Goal: Task Accomplishment & Management: Manage account settings

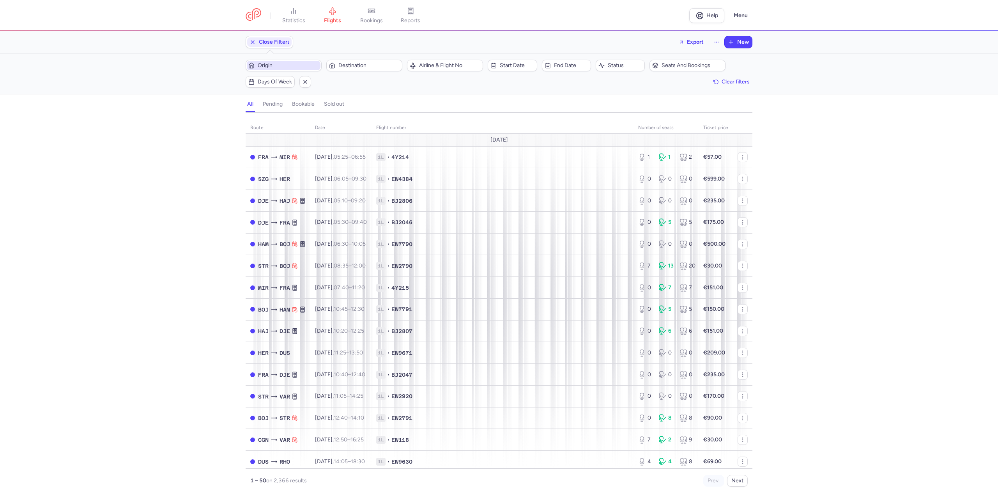
click at [268, 66] on span "Origin" at bounding box center [288, 65] width 61 height 6
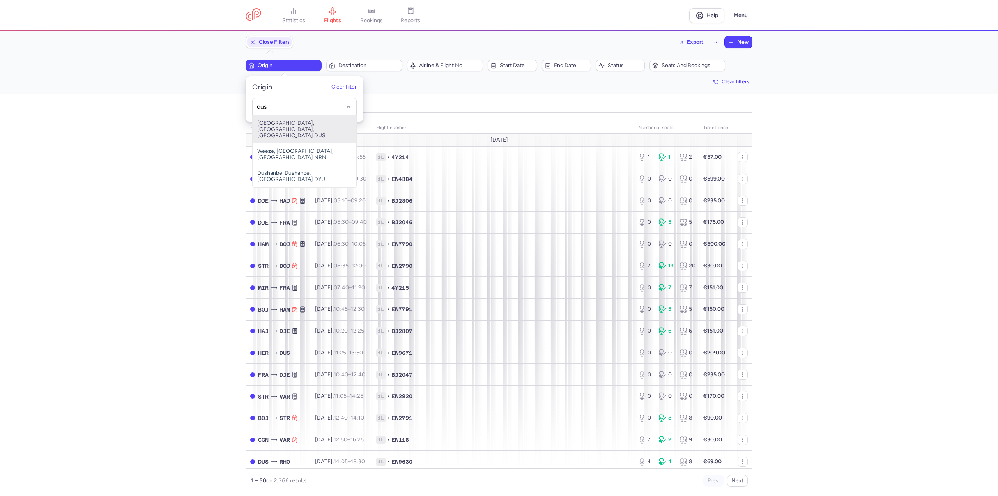
click at [297, 126] on span "[GEOGRAPHIC_DATA], [GEOGRAPHIC_DATA], [GEOGRAPHIC_DATA] DUS" at bounding box center [305, 129] width 104 height 28
type input "dus"
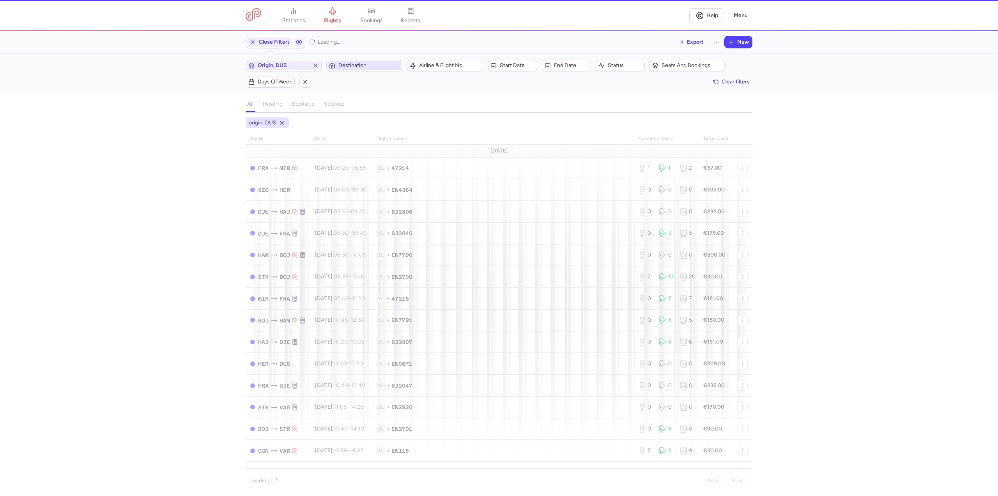
click at [363, 62] on span "Destination" at bounding box center [368, 65] width 61 height 6
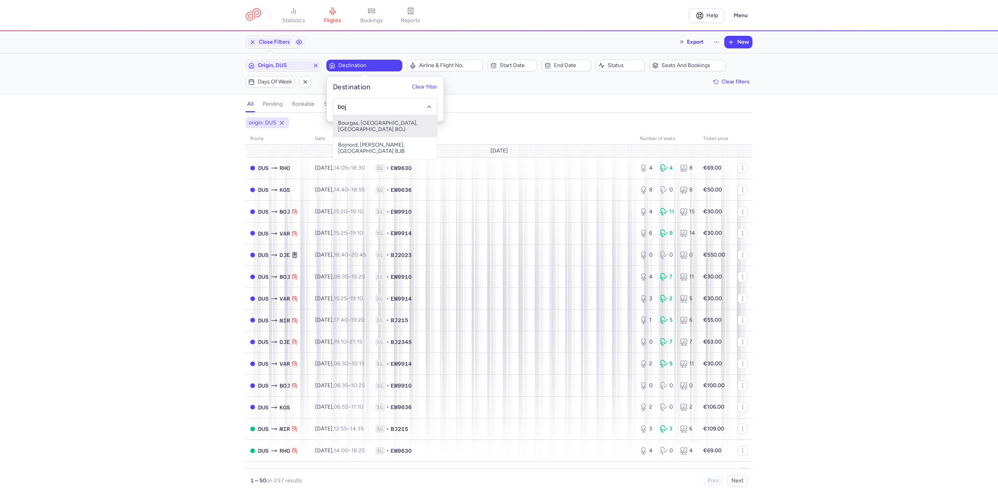
click at [367, 123] on span "Bourgas, [GEOGRAPHIC_DATA], [GEOGRAPHIC_DATA] BOJ" at bounding box center [385, 126] width 104 height 22
type input "boj"
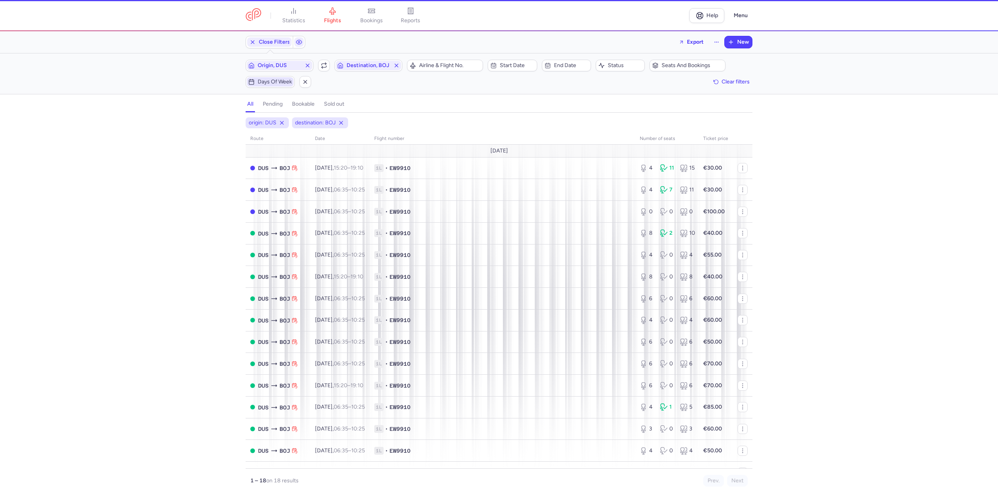
click at [279, 81] on span "Days of week" at bounding box center [275, 82] width 34 height 6
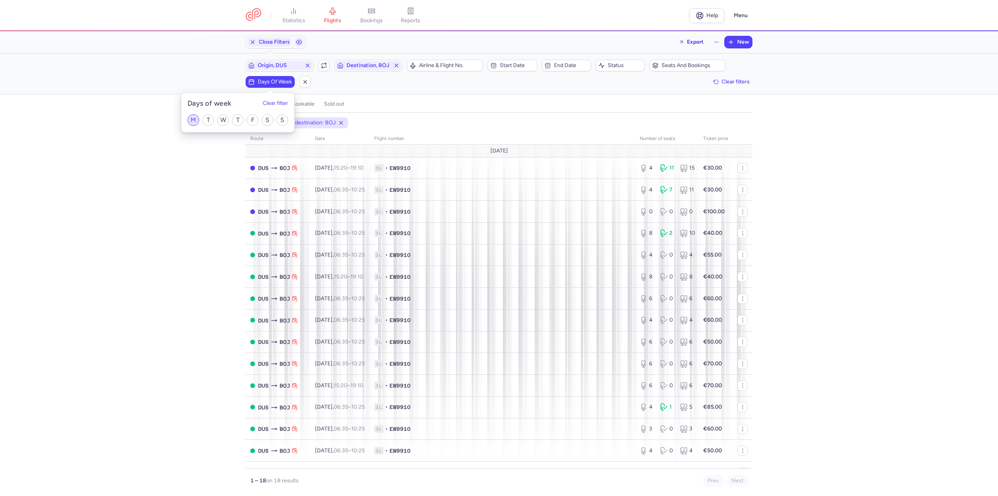
click at [193, 120] on input "M" at bounding box center [193, 120] width 12 height 12
checkbox input "true"
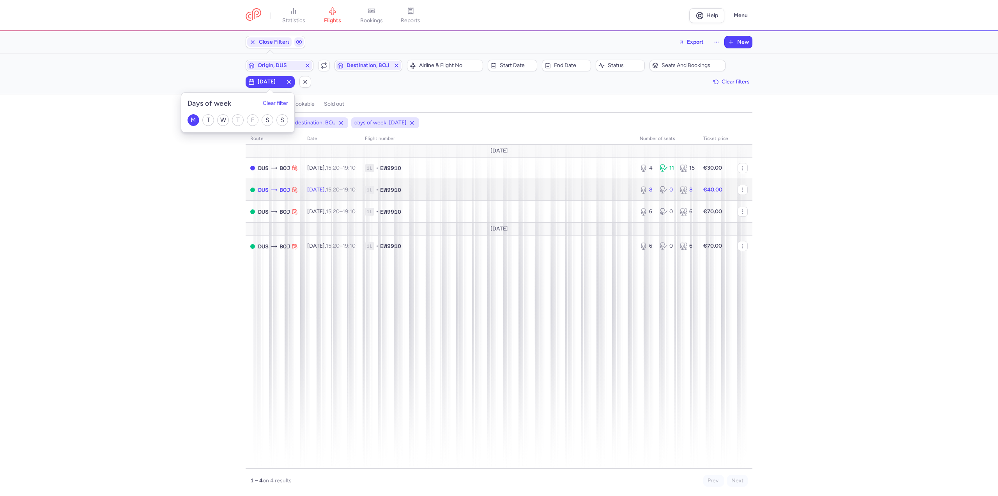
click at [348, 184] on td "[DATE] 15:20 – 19:10 +0" at bounding box center [331, 190] width 58 height 22
select select "days"
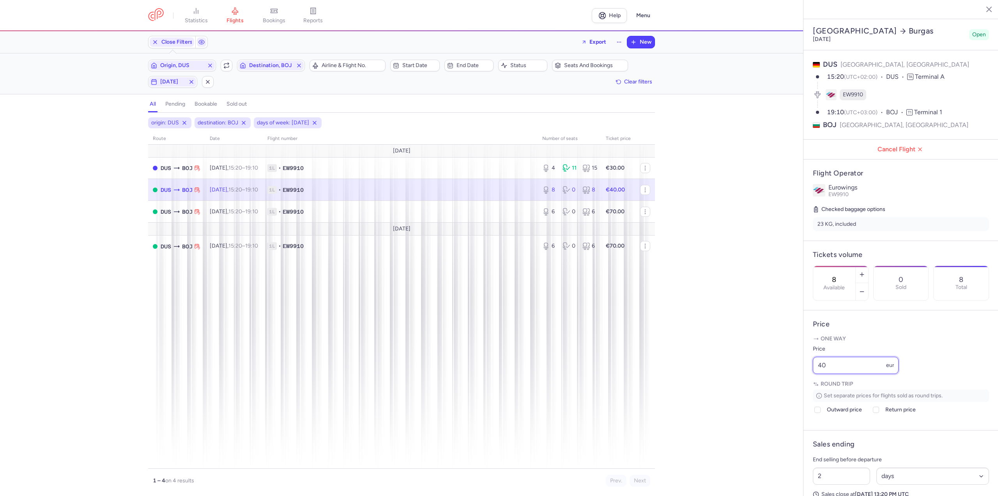
drag, startPoint x: 756, startPoint y: 375, endPoint x: 614, endPoint y: 373, distance: 141.5
click at [614, 373] on div "statistics flights bookings reports Help Menu Close Filters Export New Filters …" at bounding box center [499, 248] width 998 height 496
type input "30"
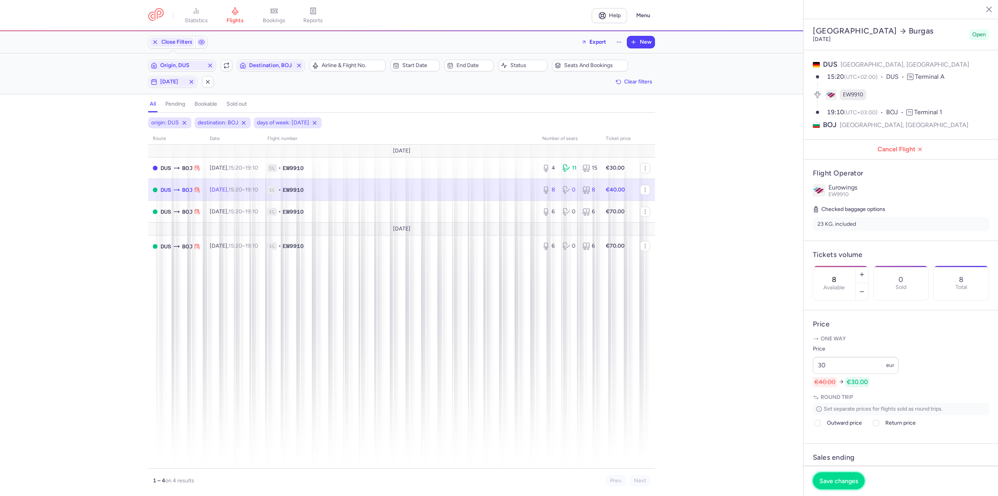
click at [827, 484] on span "Save changes" at bounding box center [838, 480] width 39 height 7
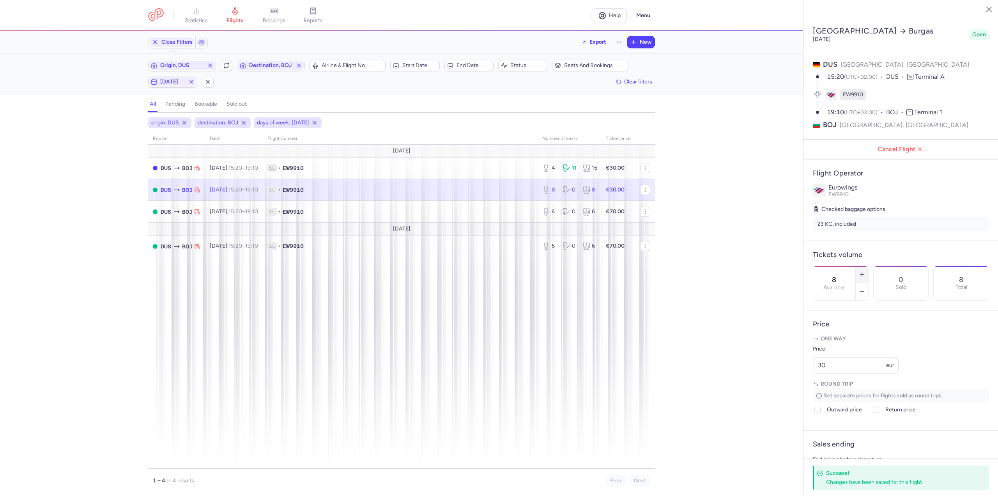
click at [865, 271] on icon "button" at bounding box center [862, 274] width 6 height 6
type input "10"
click at [836, 479] on span "Save changes" at bounding box center [838, 480] width 39 height 7
click at [180, 68] on span "Origin, DUS" at bounding box center [182, 65] width 44 height 6
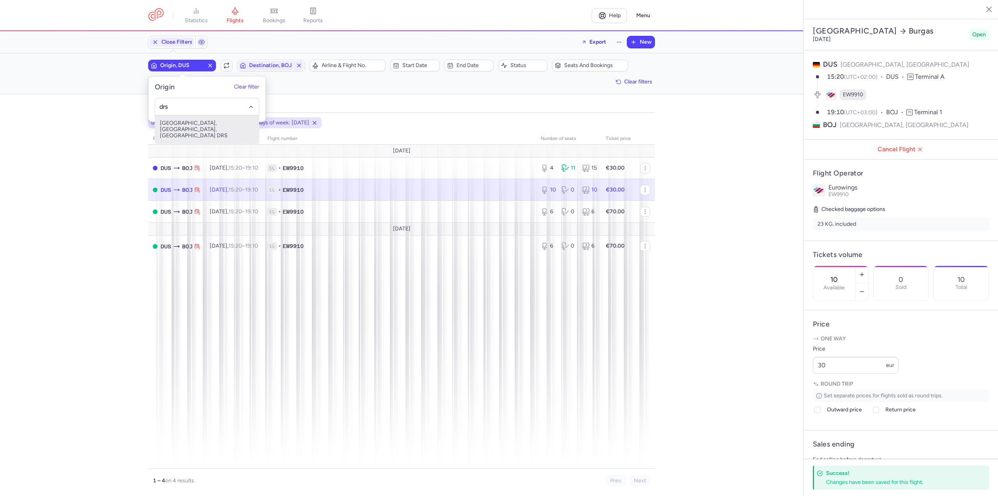
click at [173, 125] on span "[GEOGRAPHIC_DATA], [GEOGRAPHIC_DATA], [GEOGRAPHIC_DATA] DRS" at bounding box center [207, 129] width 104 height 28
type input "drs"
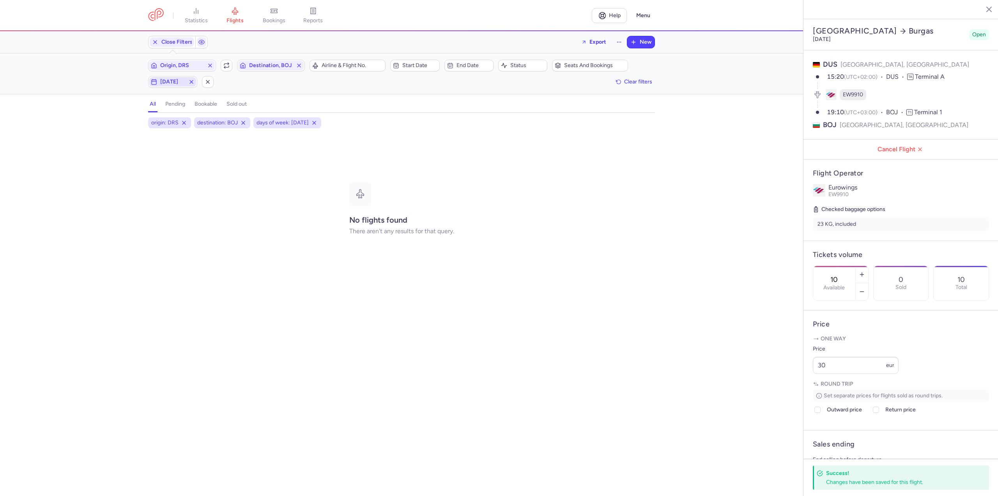
click at [172, 81] on span "[DATE]" at bounding box center [172, 82] width 25 height 6
click at [97, 121] on input "M" at bounding box center [96, 120] width 12 height 12
checkbox input "false"
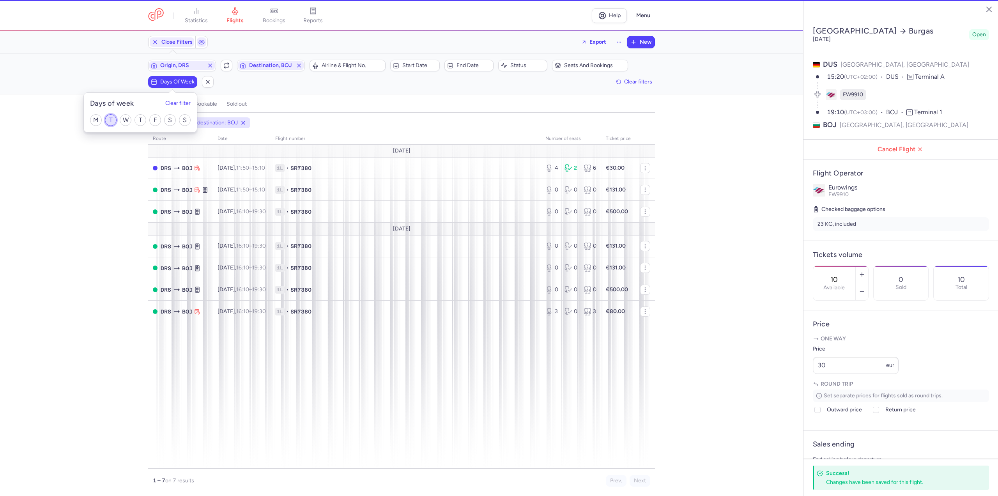
click at [108, 120] on input "T" at bounding box center [111, 120] width 12 height 12
checkbox input "true"
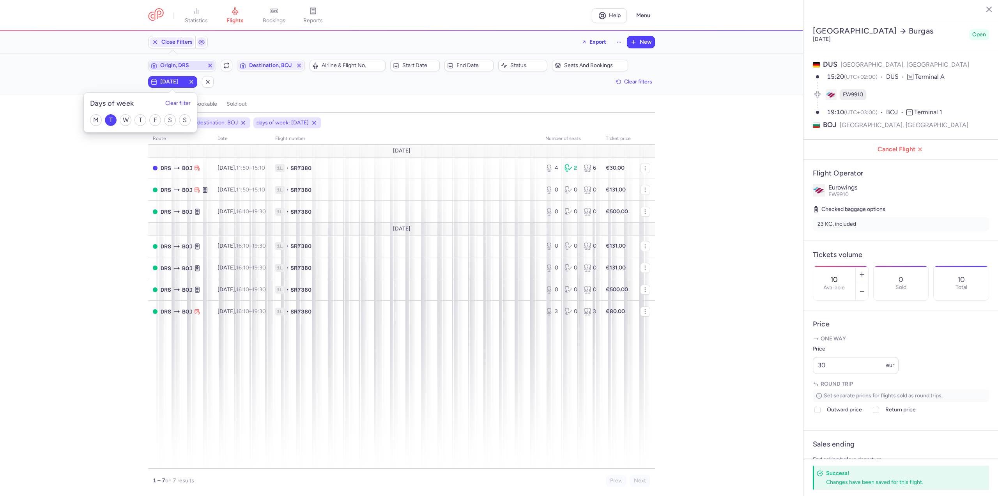
drag, startPoint x: 175, startPoint y: 57, endPoint x: 176, endPoint y: 62, distance: 5.2
click at [175, 57] on div "Origin, DRS Include return Destination, BOJ" at bounding box center [226, 65] width 161 height 16
click at [176, 64] on span "Origin, DRS" at bounding box center [182, 65] width 44 height 6
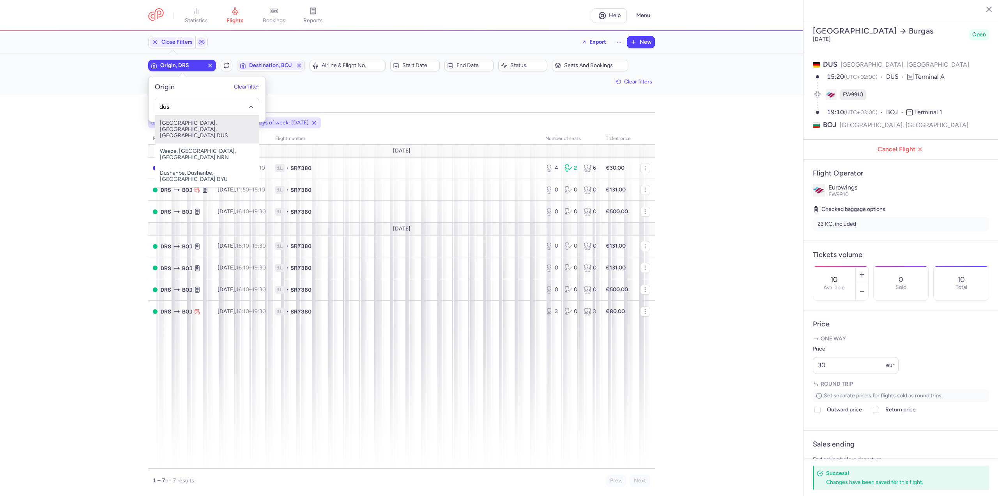
click at [189, 126] on span "[GEOGRAPHIC_DATA], [GEOGRAPHIC_DATA], [GEOGRAPHIC_DATA] DUS" at bounding box center [207, 129] width 104 height 28
type input "dus"
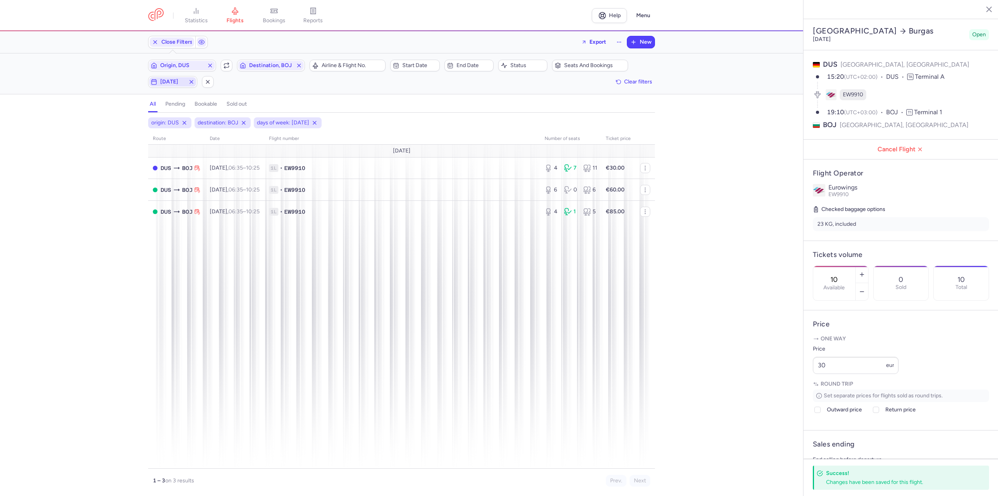
click at [179, 80] on span "[DATE]" at bounding box center [172, 82] width 25 height 6
drag, startPoint x: 110, startPoint y: 117, endPoint x: 131, endPoint y: 119, distance: 21.2
click at [112, 118] on input "T" at bounding box center [111, 120] width 12 height 12
checkbox input "false"
click at [131, 119] on input "W" at bounding box center [126, 120] width 12 height 12
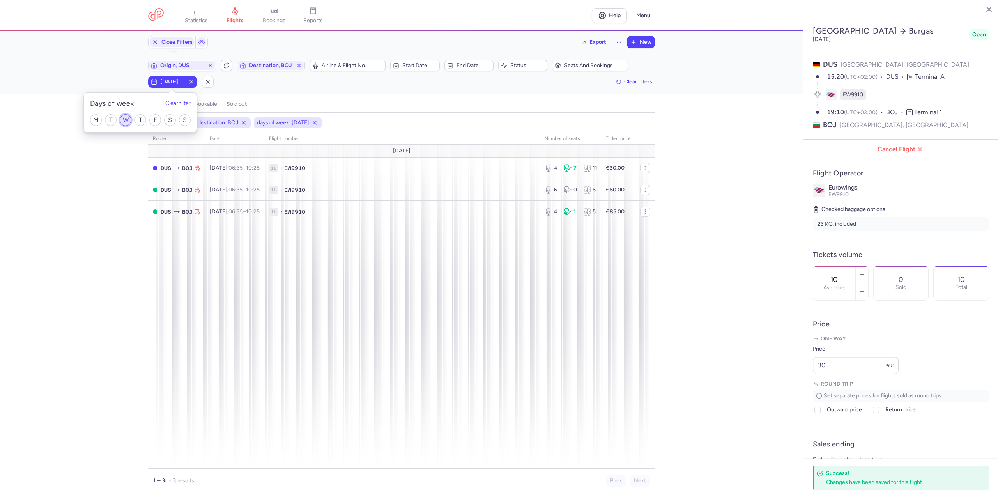
checkbox input "true"
click at [191, 67] on span "Origin, DUS" at bounding box center [182, 65] width 44 height 6
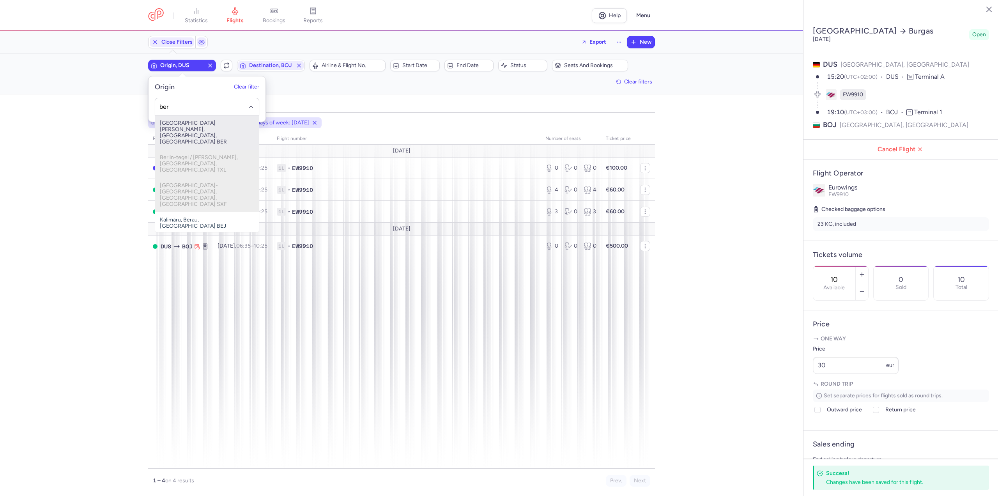
click at [189, 124] on span "[GEOGRAPHIC_DATA][PERSON_NAME], [GEOGRAPHIC_DATA], [GEOGRAPHIC_DATA] BER" at bounding box center [207, 132] width 104 height 34
type input "ber"
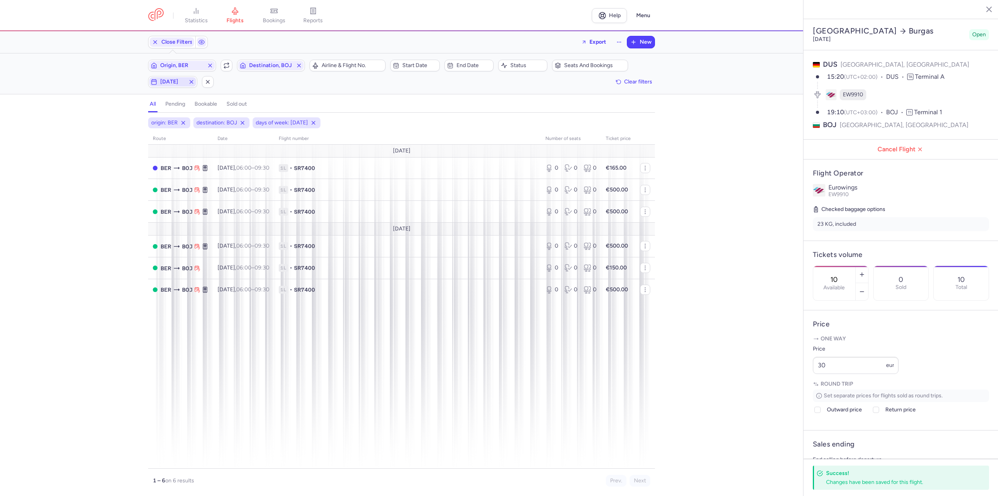
click at [173, 80] on span "[DATE]" at bounding box center [172, 82] width 25 height 6
click at [132, 123] on div "M T W T F S S" at bounding box center [140, 120] width 113 height 24
click at [104, 177] on div "origin: BER destination: BOJ days of week: [DATE] route date Flight number numb…" at bounding box center [401, 306] width 803 height 378
click at [182, 69] on span "Origin, BER" at bounding box center [181, 65] width 65 height 9
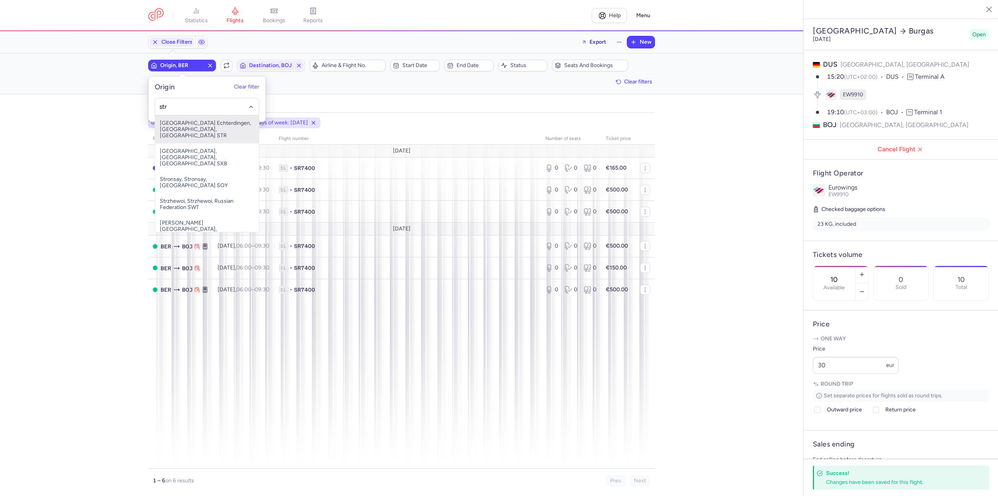
click at [182, 123] on span "[GEOGRAPHIC_DATA] Echterdingen, [GEOGRAPHIC_DATA], [GEOGRAPHIC_DATA] STR" at bounding box center [207, 129] width 104 height 28
type input "str"
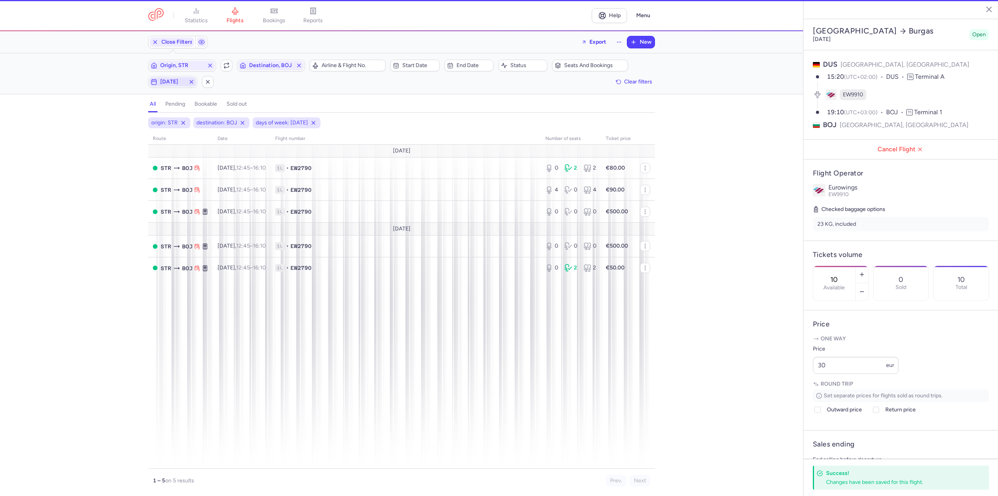
click at [176, 87] on button "[DATE]" at bounding box center [172, 82] width 49 height 12
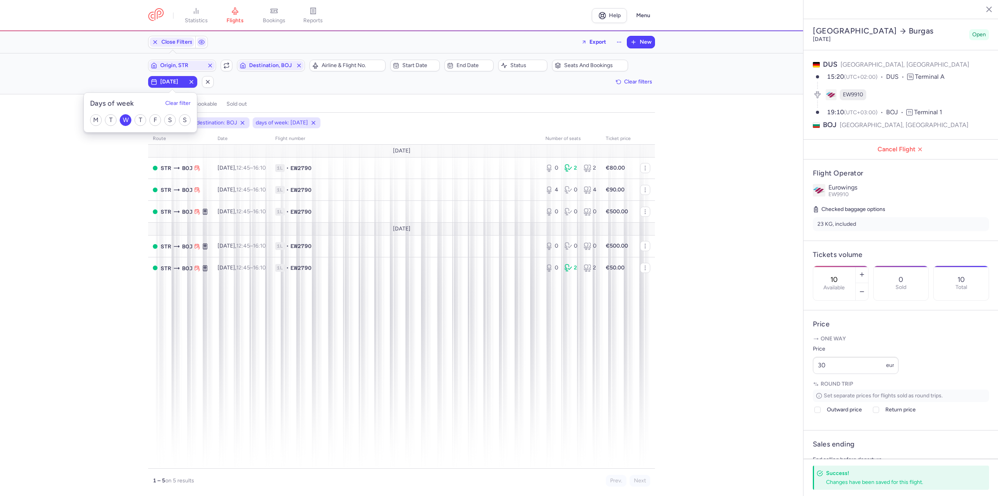
drag, startPoint x: 134, startPoint y: 120, endPoint x: 126, endPoint y: 122, distance: 8.0
click at [133, 121] on div "M T W T F S S" at bounding box center [140, 120] width 113 height 24
click at [126, 122] on input "W" at bounding box center [126, 120] width 12 height 12
checkbox input "false"
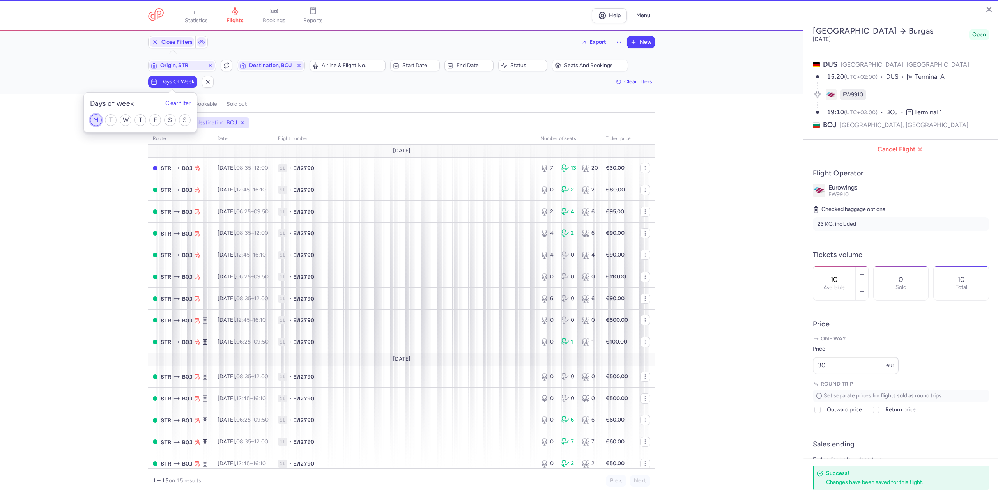
click at [95, 120] on input "M" at bounding box center [96, 120] width 12 height 12
checkbox input "true"
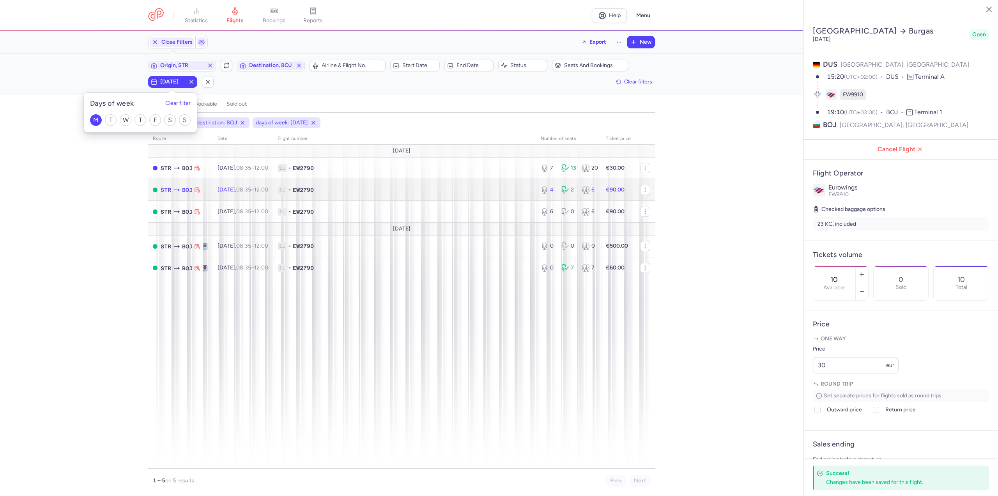
click at [262, 184] on td "[DATE] 08:35 – 12:00 +0" at bounding box center [243, 190] width 60 height 22
type input "4"
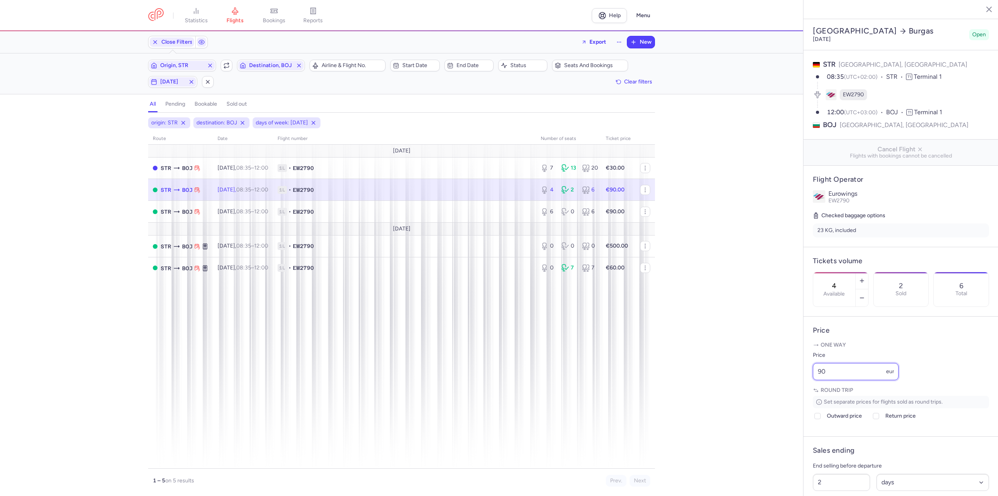
click at [730, 384] on div "statistics flights bookings reports Help Menu Close Filters Export New Filters …" at bounding box center [499, 248] width 998 height 496
type input "60"
click at [838, 487] on button "Save changes" at bounding box center [839, 480] width 52 height 17
drag, startPoint x: 852, startPoint y: 396, endPoint x: 763, endPoint y: 391, distance: 89.8
click at [763, 391] on div "statistics flights bookings reports Help Menu Close Filters Export New Filters …" at bounding box center [499, 248] width 998 height 496
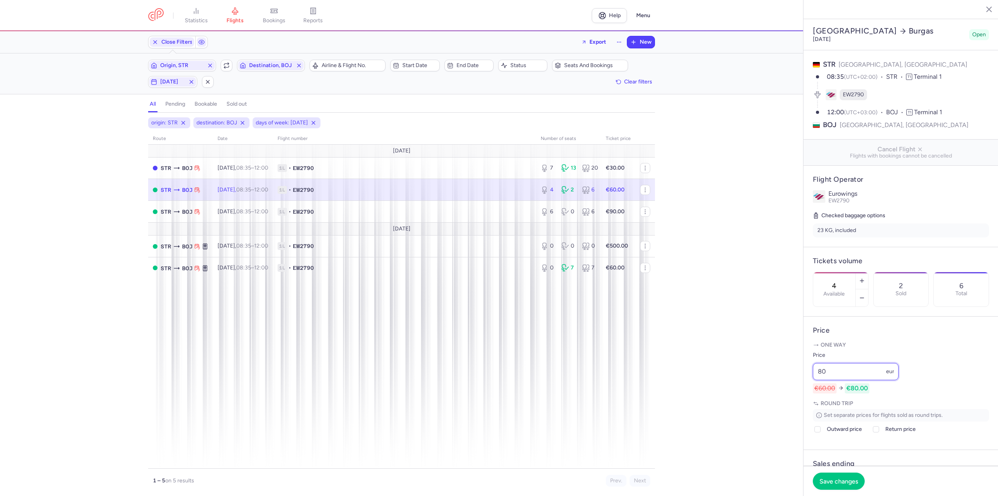
type input "80"
click at [831, 471] on footer "Save changes" at bounding box center [900, 481] width 195 height 30
click at [831, 490] on footer "Save changes" at bounding box center [900, 481] width 195 height 30
click at [822, 474] on footer "Save changes" at bounding box center [900, 481] width 195 height 30
click at [849, 482] on span "Save changes" at bounding box center [838, 480] width 39 height 7
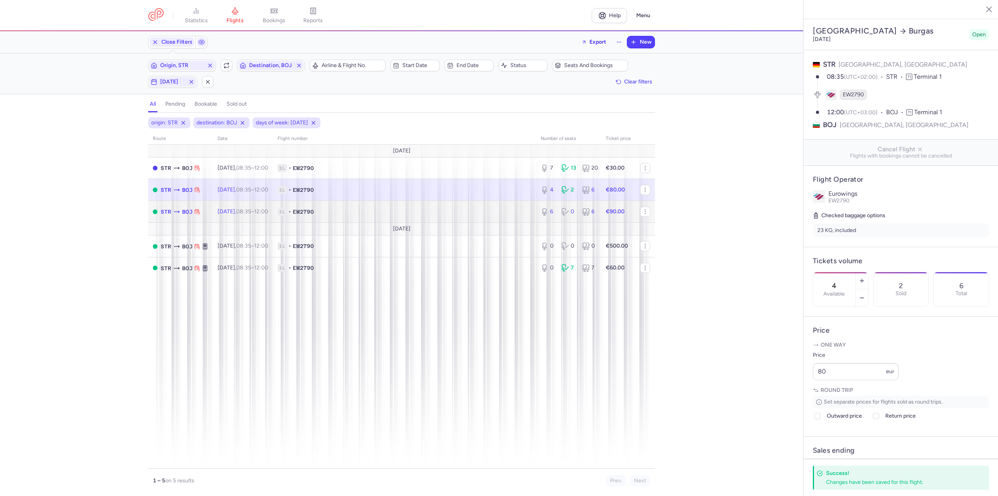
click at [249, 202] on td "[DATE] 08:35 – 12:00 +0" at bounding box center [243, 212] width 60 height 22
type input "6"
